Goal: Find specific page/section: Find specific page/section

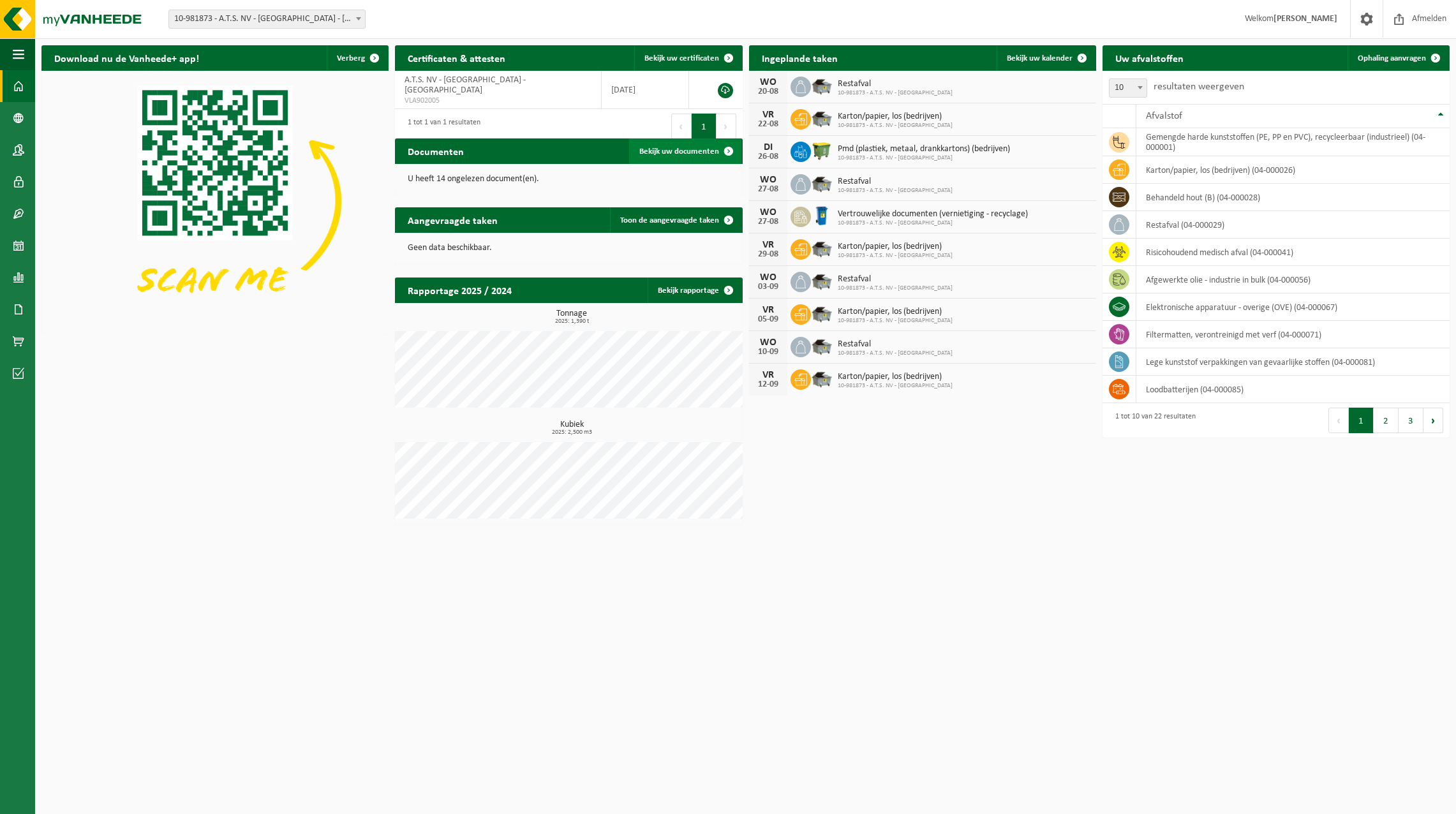
click at [731, 147] on span at bounding box center [728, 151] width 25 height 25
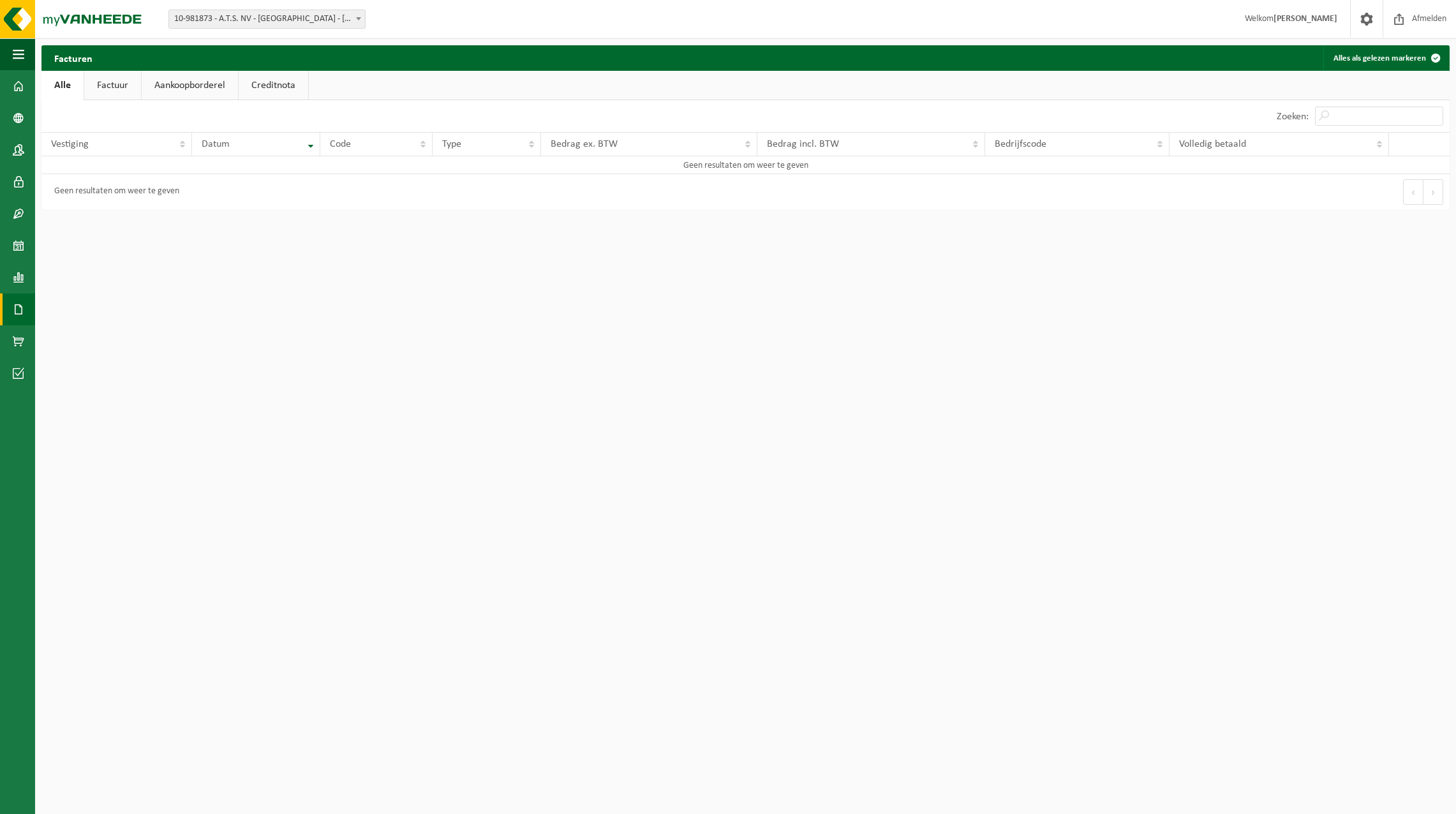
click at [107, 82] on link "Factuur" at bounding box center [112, 85] width 56 height 29
click at [188, 85] on link "Aankoopborderel" at bounding box center [191, 85] width 96 height 29
click at [266, 87] on link "Creditnota" at bounding box center [279, 85] width 69 height 29
click at [59, 85] on link "Alle" at bounding box center [62, 85] width 41 height 29
click at [18, 93] on span at bounding box center [18, 86] width 11 height 32
